Goal: Transaction & Acquisition: Book appointment/travel/reservation

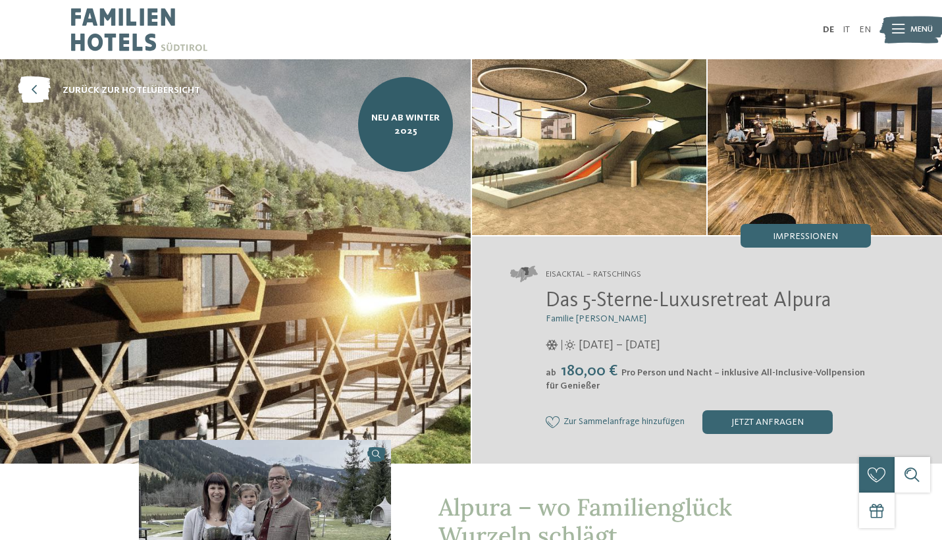
click at [241, 298] on img at bounding box center [235, 261] width 470 height 404
click at [582, 159] on img at bounding box center [589, 147] width 234 height 176
click at [898, 162] on img at bounding box center [824, 147] width 234 height 176
click at [395, 134] on span "Neu ab Winter 2025" at bounding box center [405, 124] width 77 height 26
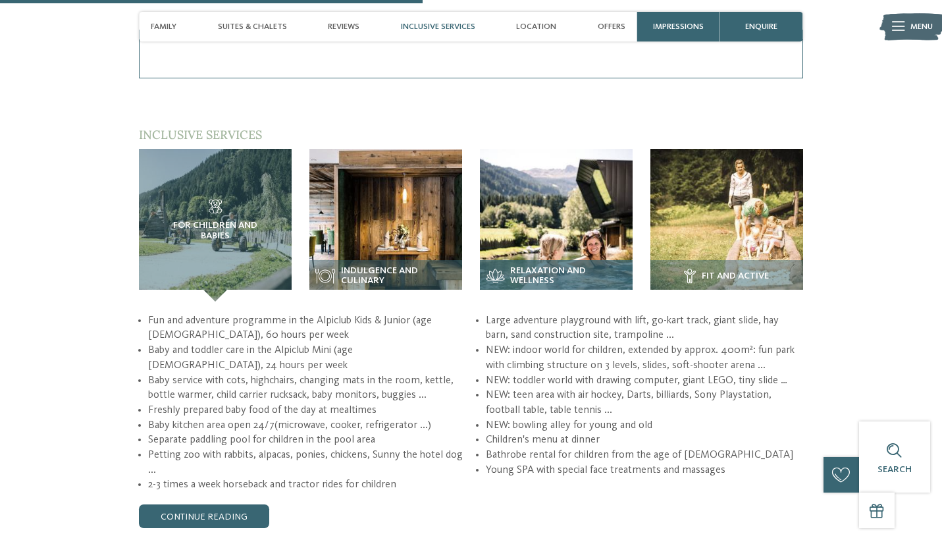
scroll to position [1709, 0]
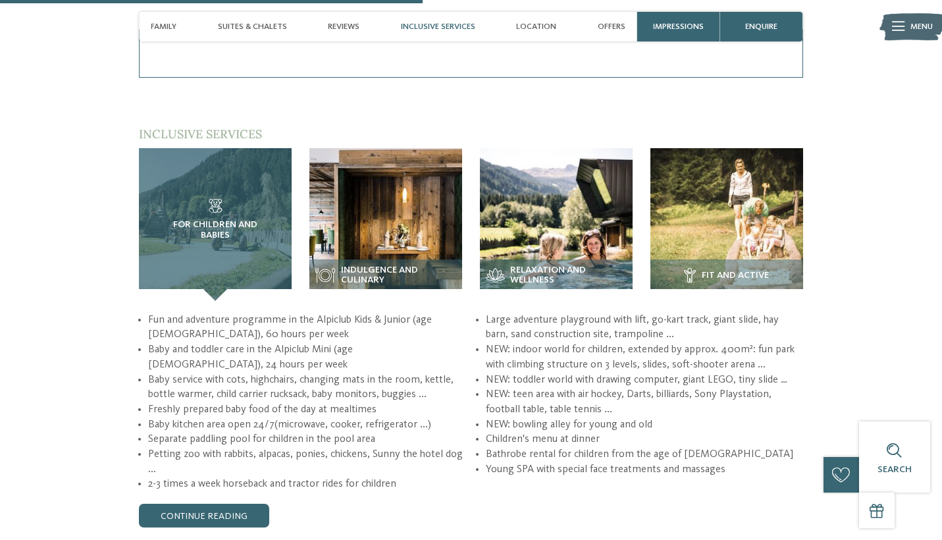
click at [216, 208] on h3 "For children and babies" at bounding box center [215, 219] width 105 height 41
click at [197, 226] on span "For children and babies" at bounding box center [215, 230] width 105 height 21
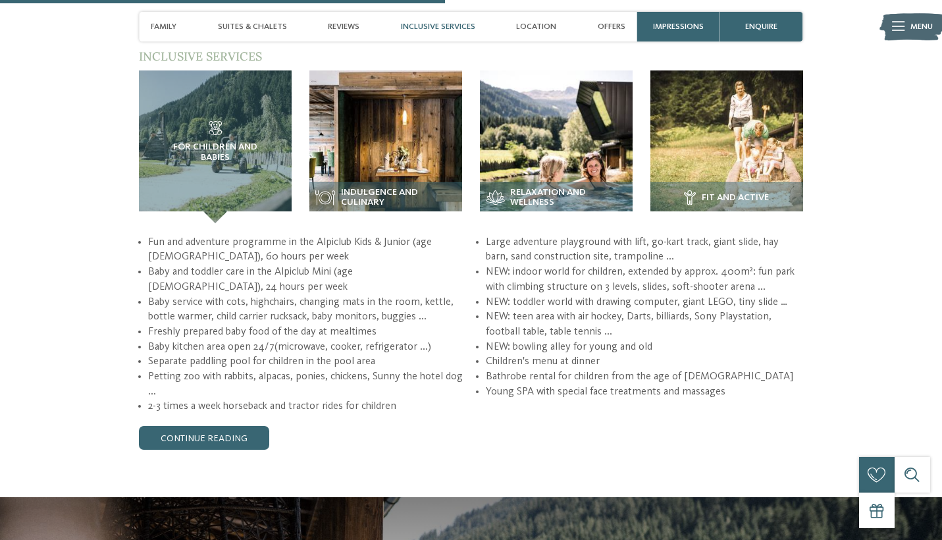
scroll to position [1823, 0]
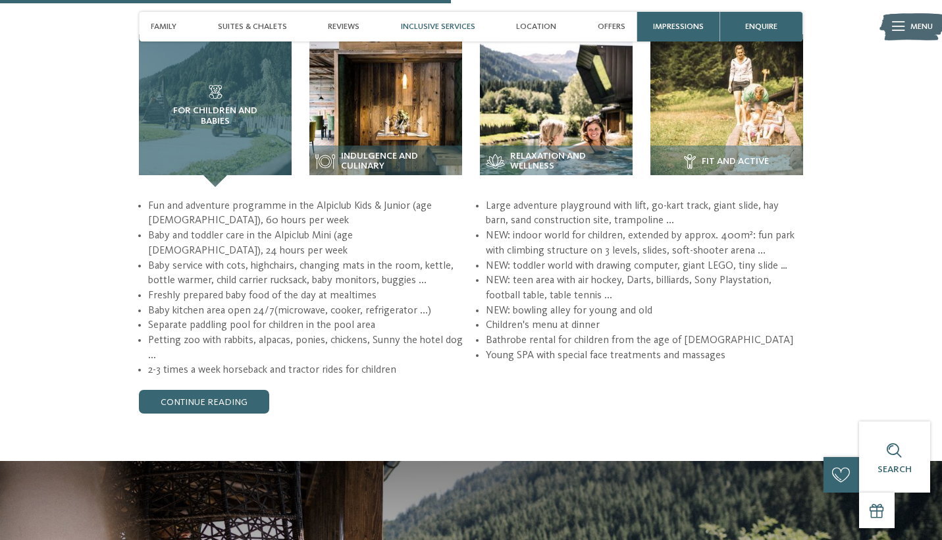
click at [221, 149] on div "For children and babies" at bounding box center [215, 110] width 153 height 153
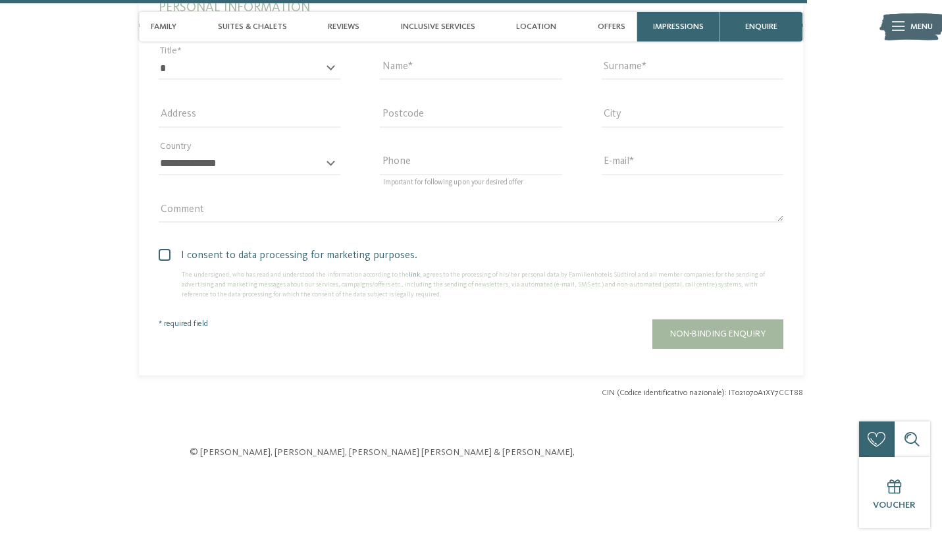
scroll to position [3282, 0]
click at [552, 33] on div "Location" at bounding box center [536, 27] width 52 height 30
click at [538, 31] on span "Location" at bounding box center [536, 27] width 40 height 10
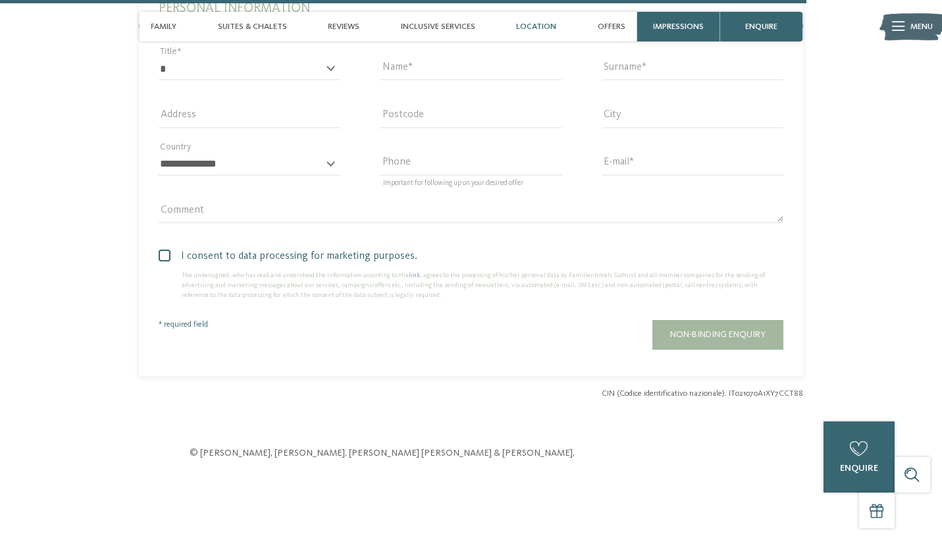
click at [538, 31] on span "Location" at bounding box center [536, 27] width 40 height 10
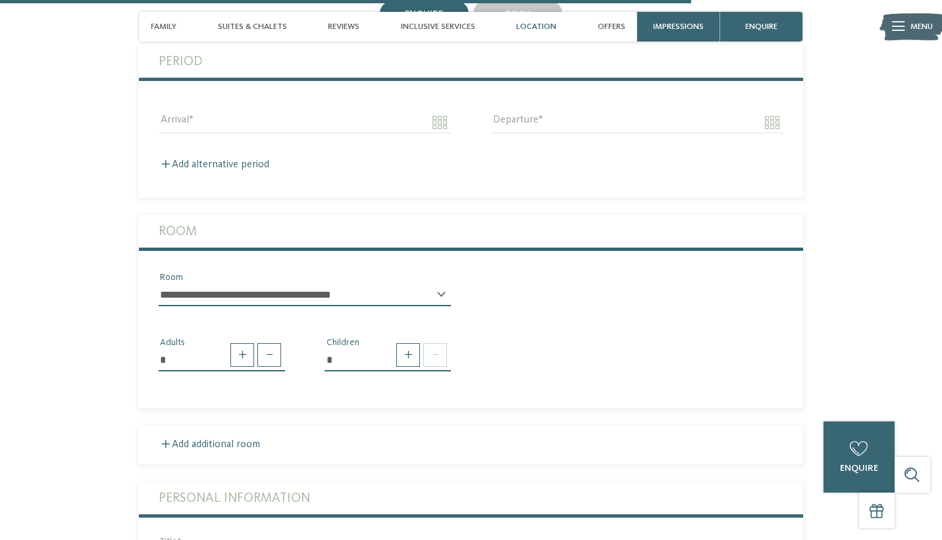
scroll to position [2782, 0]
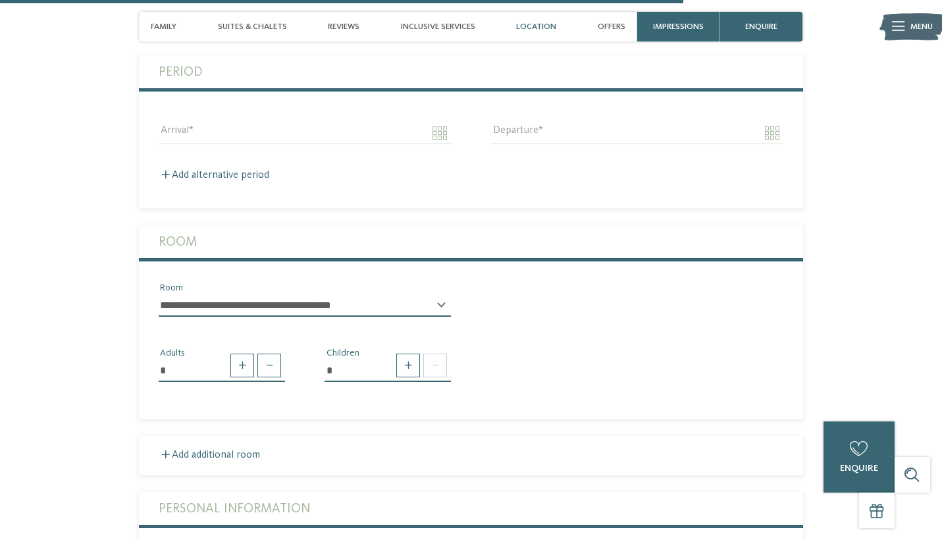
click at [544, 21] on div "Location" at bounding box center [536, 27] width 52 height 30
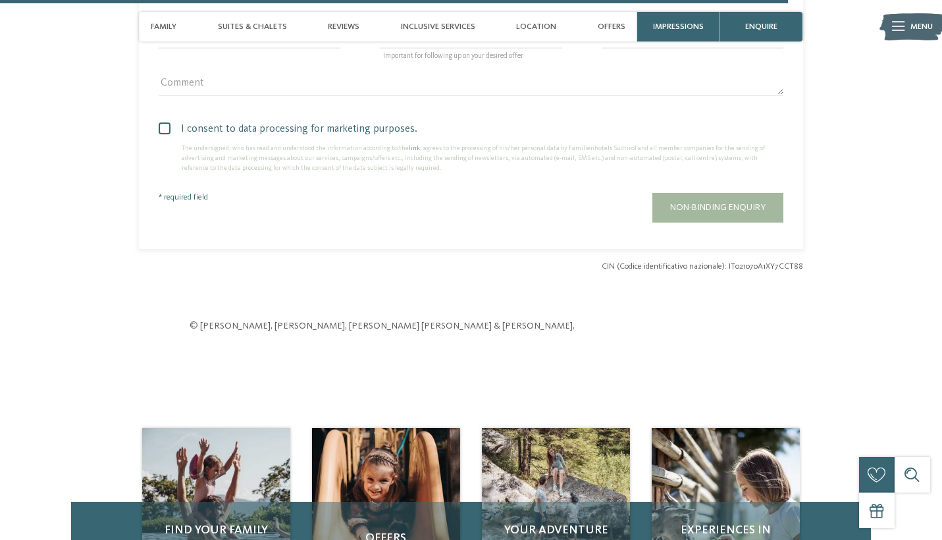
scroll to position [3596, 0]
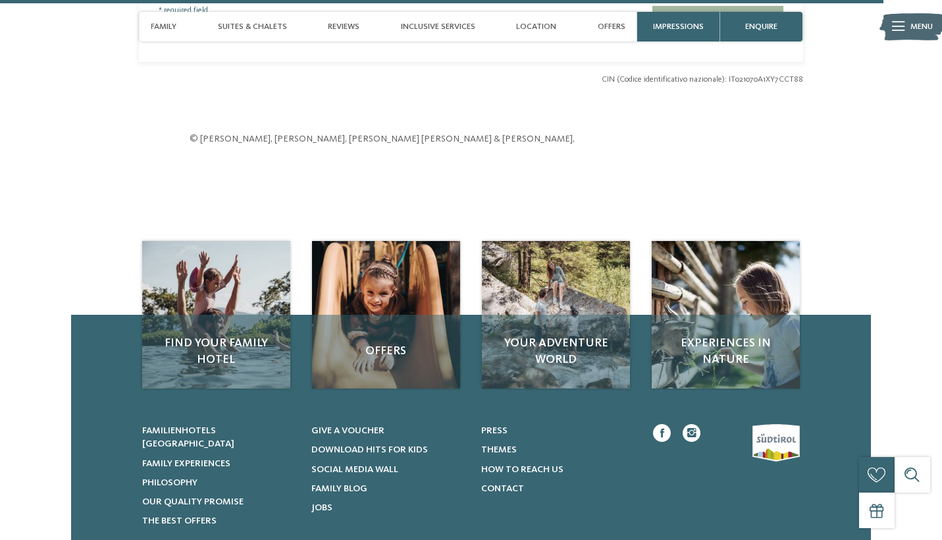
click at [906, 36] on img at bounding box center [911, 27] width 65 height 33
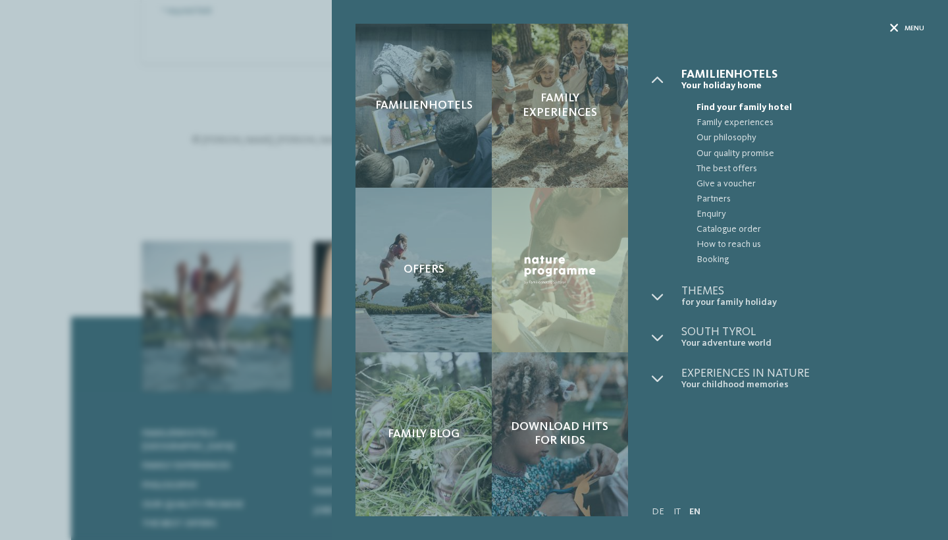
click at [899, 28] on div "Menu" at bounding box center [907, 29] width 34 height 10
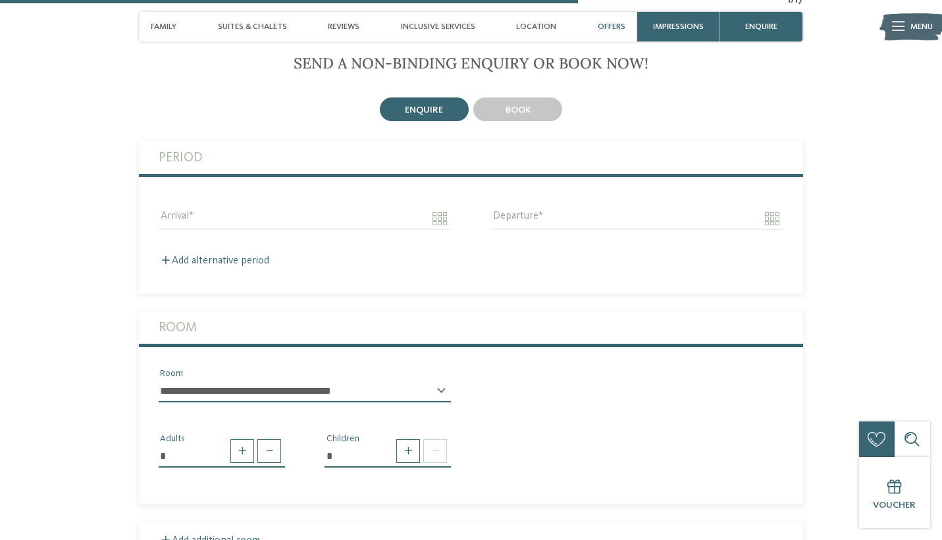
scroll to position [2192, 0]
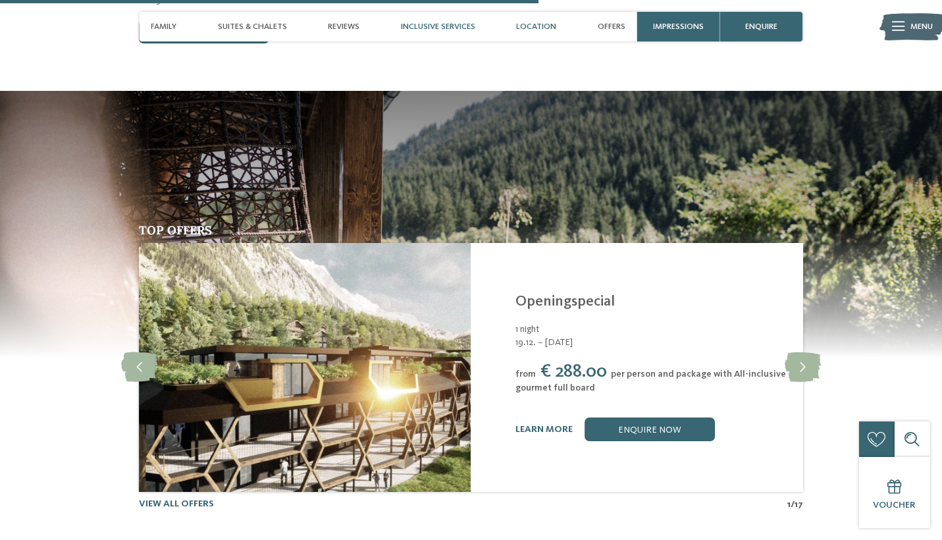
click at [551, 26] on span "Location" at bounding box center [536, 27] width 40 height 10
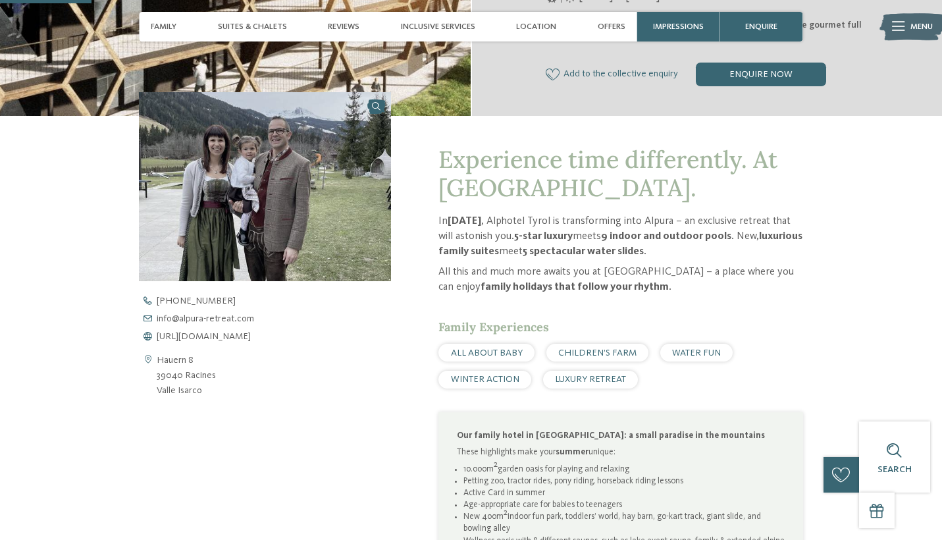
scroll to position [367, 0]
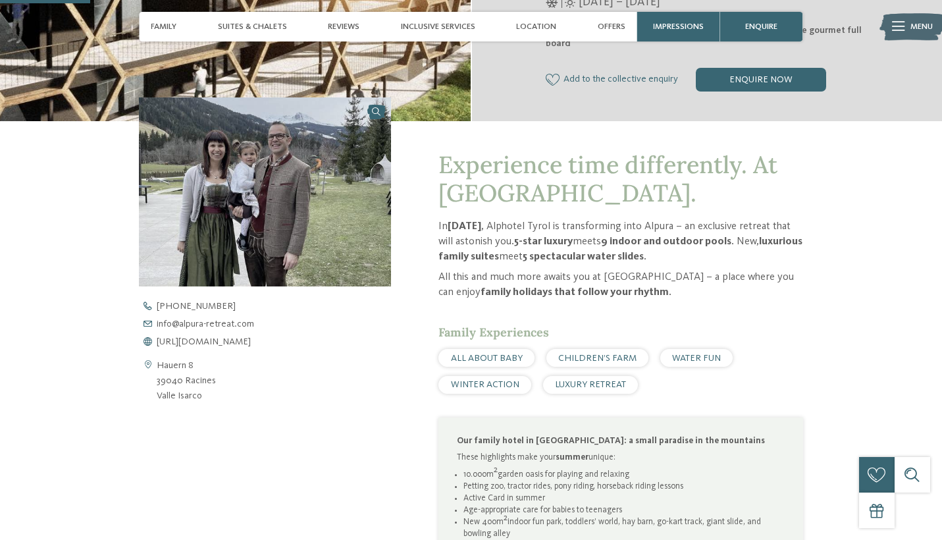
drag, startPoint x: 158, startPoint y: 363, endPoint x: 224, endPoint y: 393, distance: 72.4
click at [224, 393] on div "Hauern 8 39040 Racines Valle Isarco" at bounding box center [265, 380] width 252 height 45
copy address "Hauern 8 39040 Racines Valle Isarco"
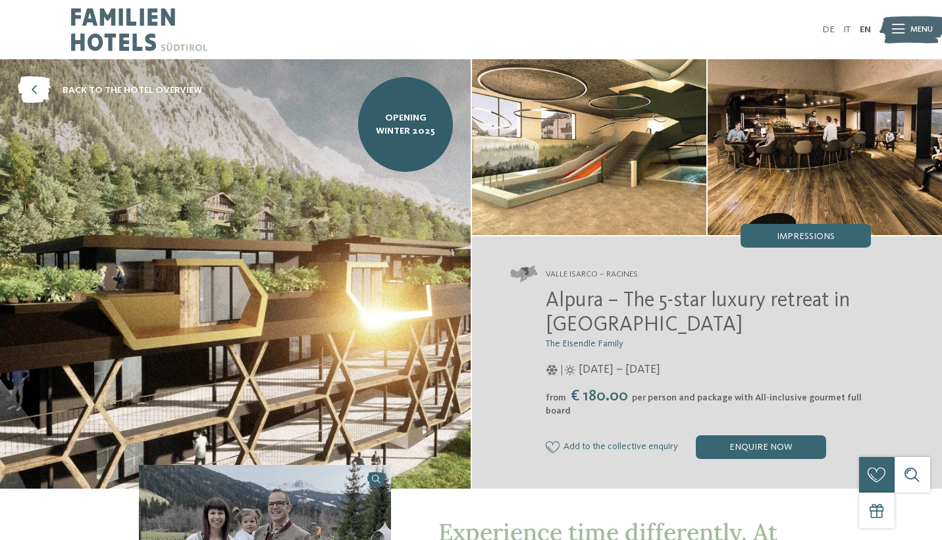
scroll to position [0, 0]
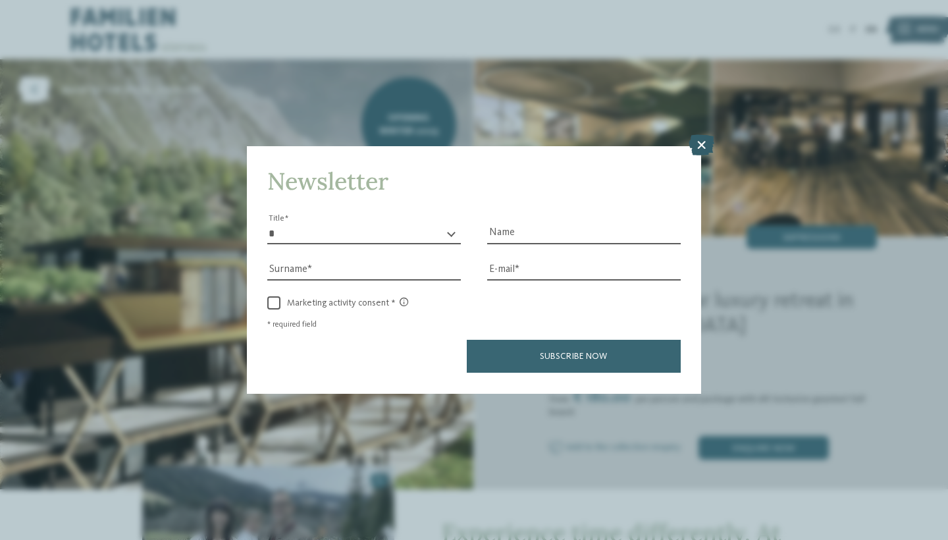
click at [703, 135] on icon at bounding box center [701, 145] width 26 height 21
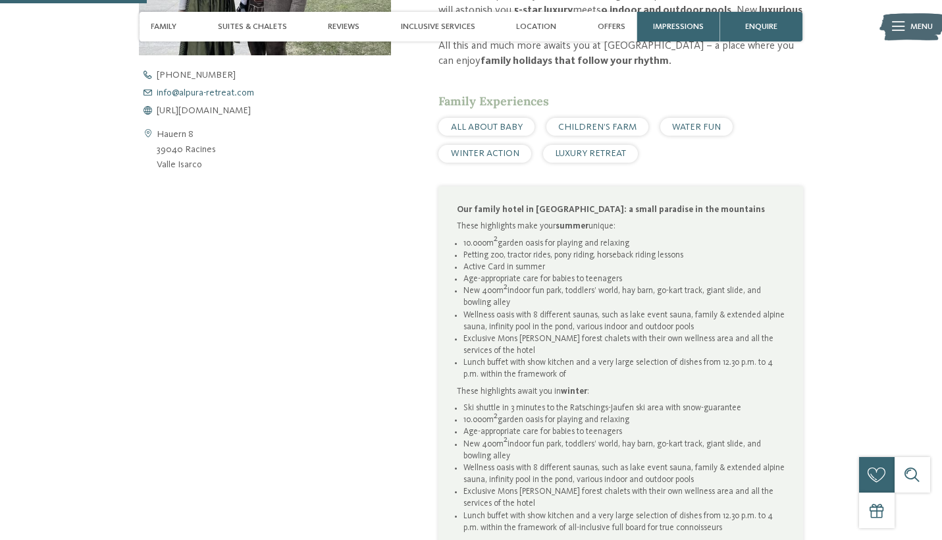
scroll to position [599, 0]
click at [592, 122] on span "CHILDREN’S FARM" at bounding box center [597, 126] width 78 height 9
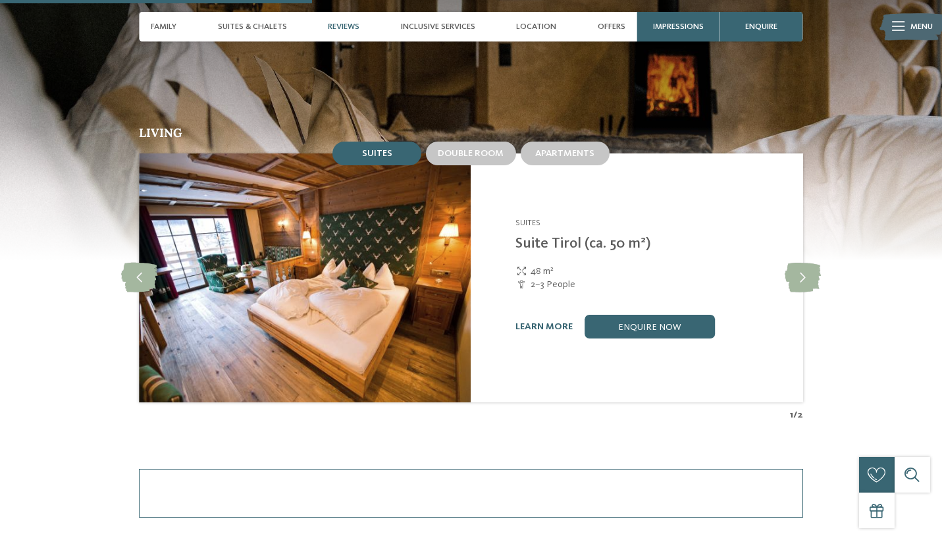
scroll to position [1270, 0]
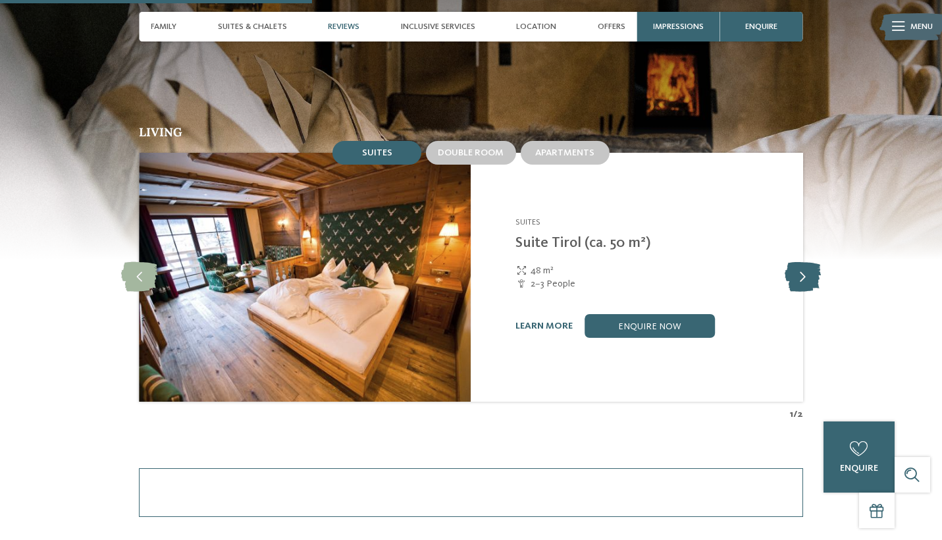
click at [804, 269] on icon at bounding box center [802, 278] width 36 height 30
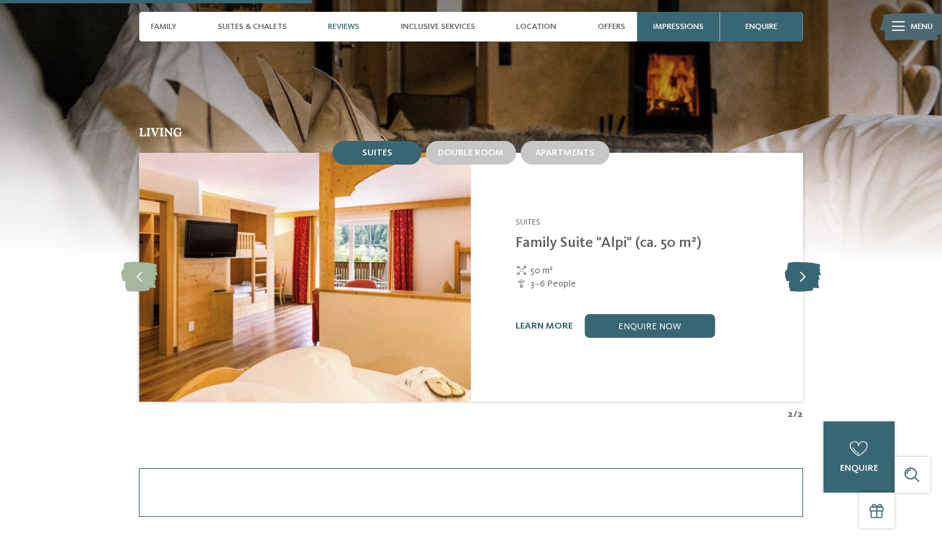
click at [804, 269] on icon at bounding box center [802, 278] width 36 height 30
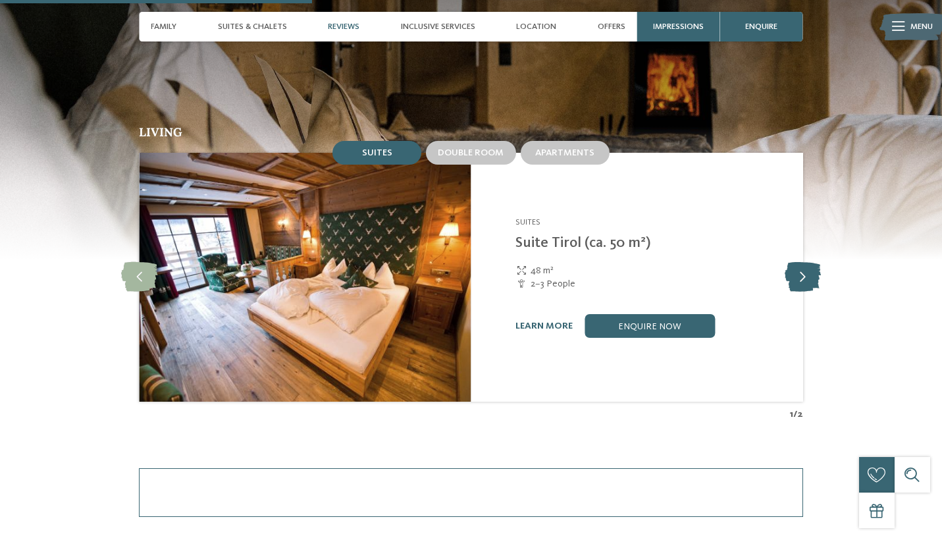
click at [804, 269] on icon at bounding box center [802, 278] width 36 height 30
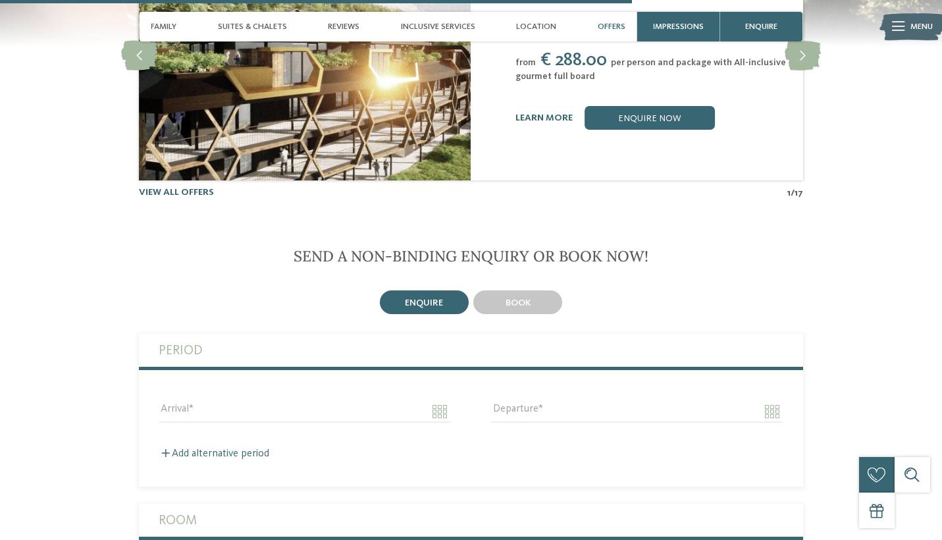
scroll to position [2438, 0]
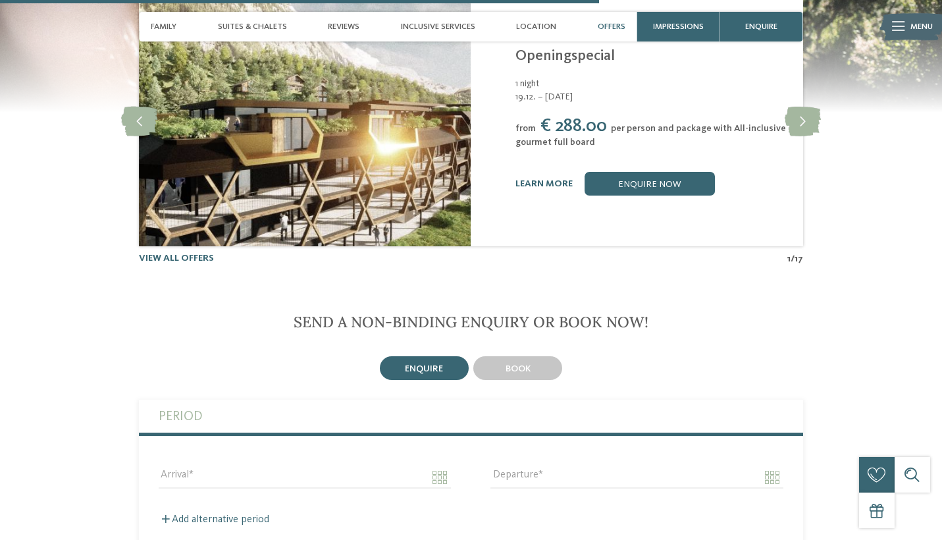
click at [540, 354] on div "book" at bounding box center [516, 368] width 93 height 28
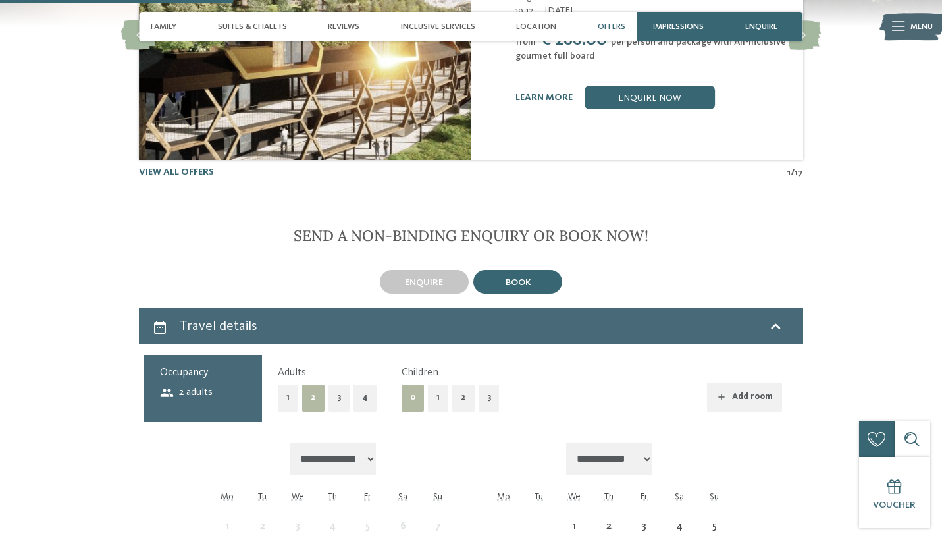
scroll to position [2575, 0]
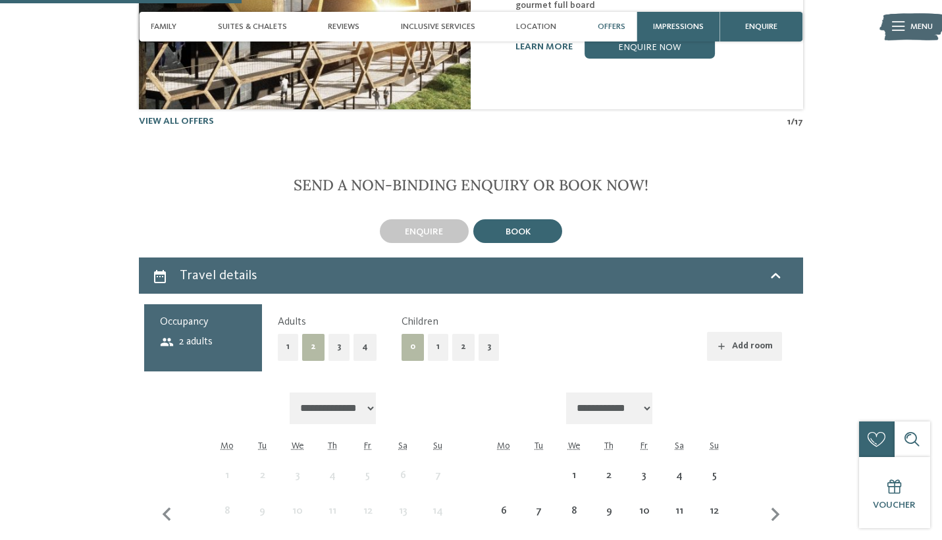
click at [334, 338] on button "3" at bounding box center [338, 347] width 21 height 27
click at [440, 334] on button "1" at bounding box center [438, 347] width 20 height 27
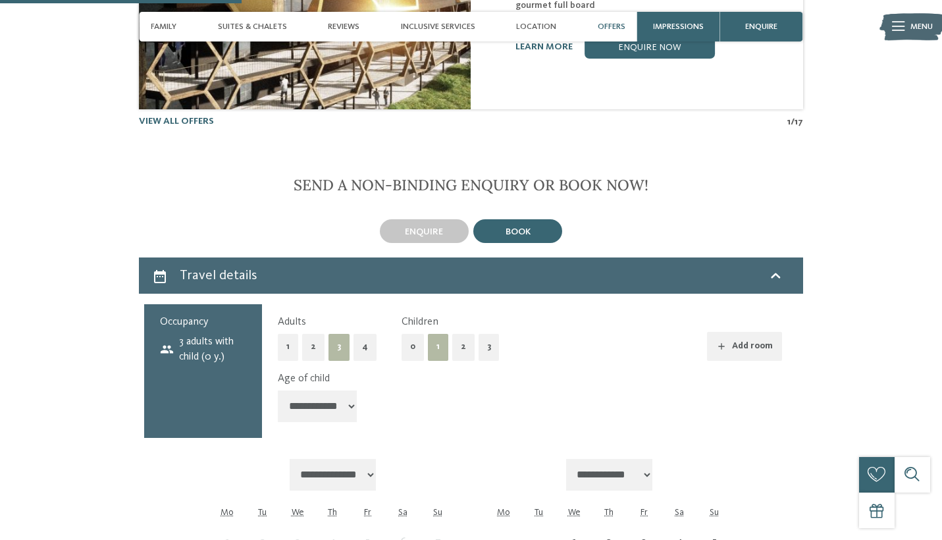
click at [332, 390] on select "**********" at bounding box center [317, 406] width 79 height 32
select select "*"
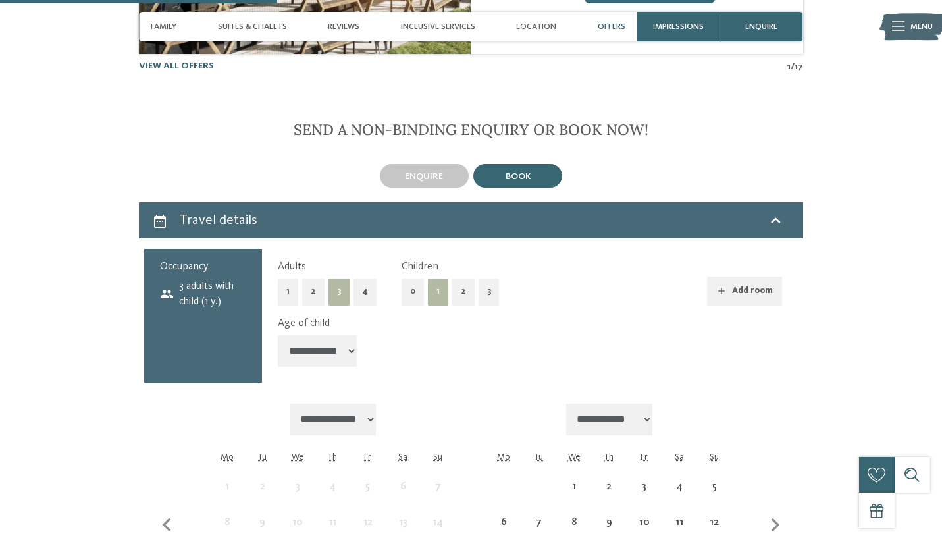
scroll to position [2697, 0]
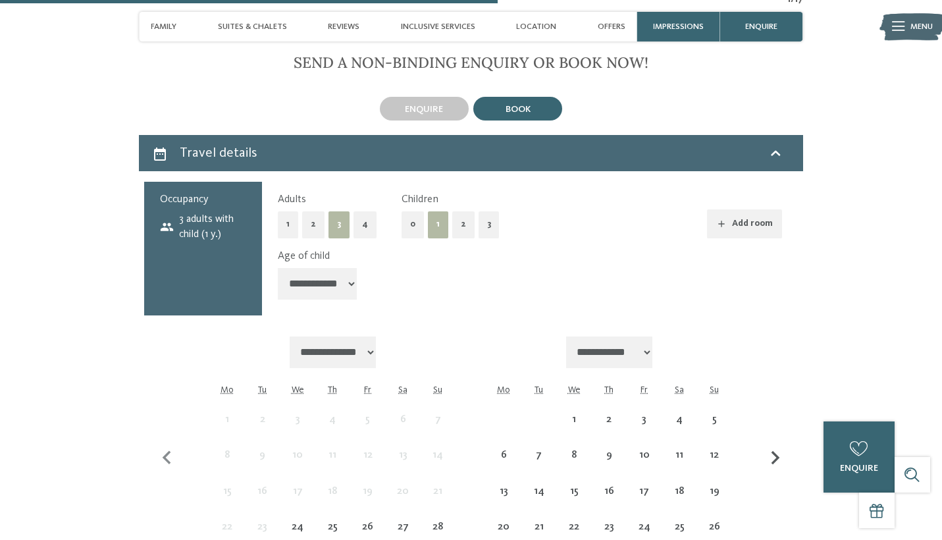
click at [771, 444] on icon "button" at bounding box center [775, 458] width 28 height 28
select select "**********"
click at [771, 444] on icon "button" at bounding box center [775, 458] width 28 height 28
select select "**********"
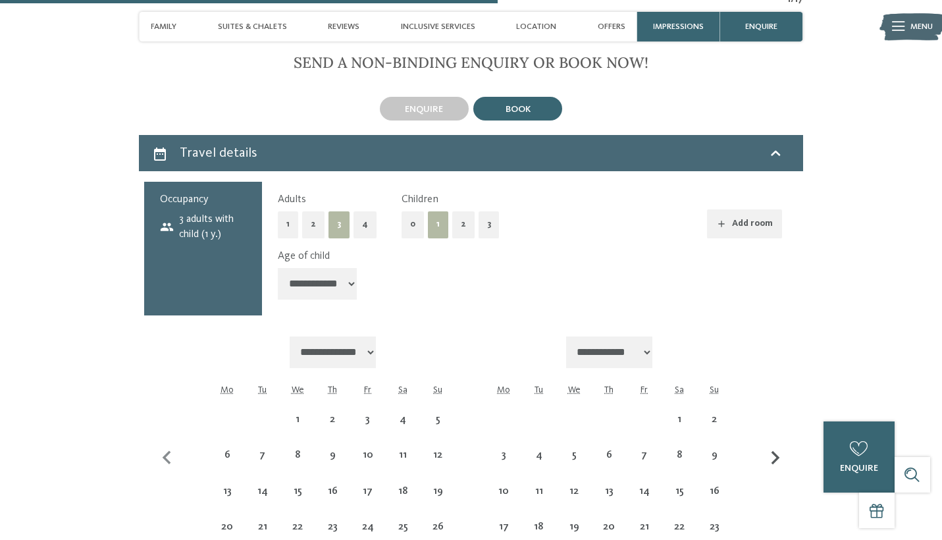
select select "**********"
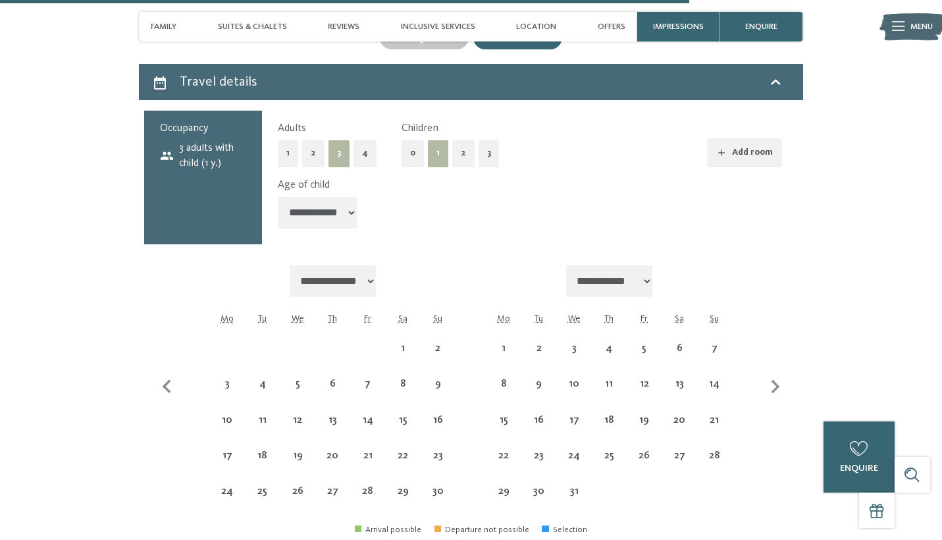
scroll to position [2787, 0]
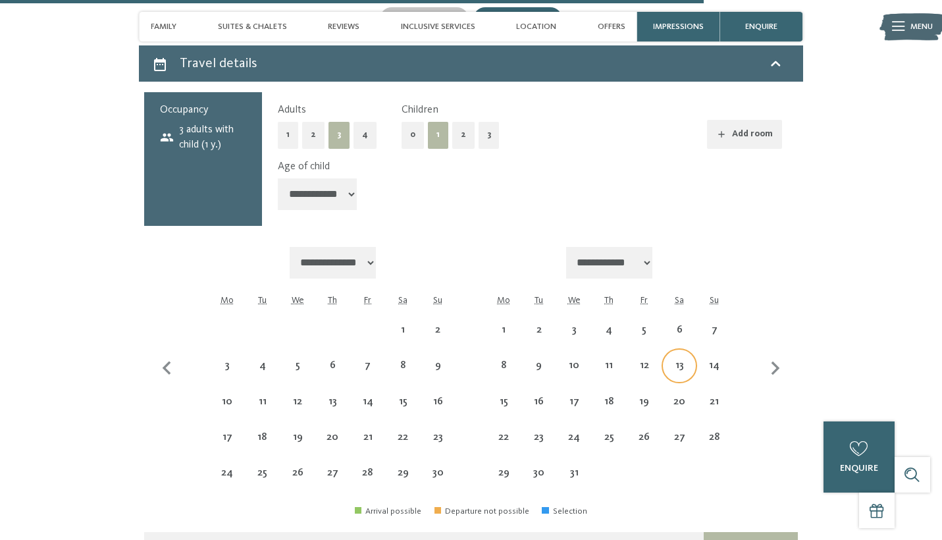
click at [678, 360] on div "13" at bounding box center [679, 376] width 32 height 32
select select "**********"
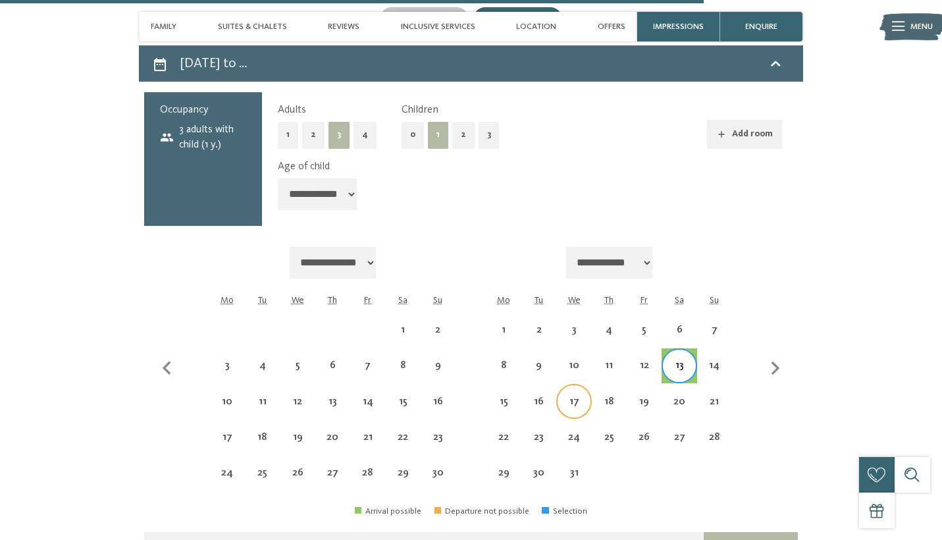
click at [569, 396] on div "17" at bounding box center [573, 412] width 32 height 32
select select "**********"
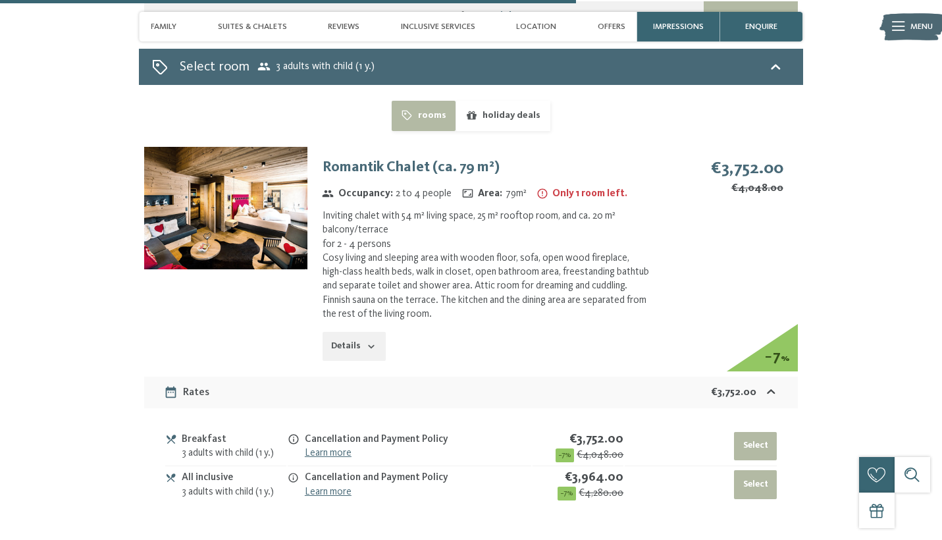
scroll to position [3317, 0]
